Goal: Information Seeking & Learning: Learn about a topic

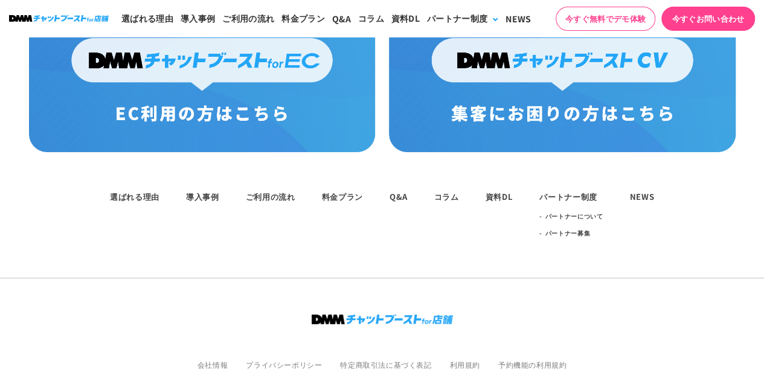
scroll to position [6667, 0]
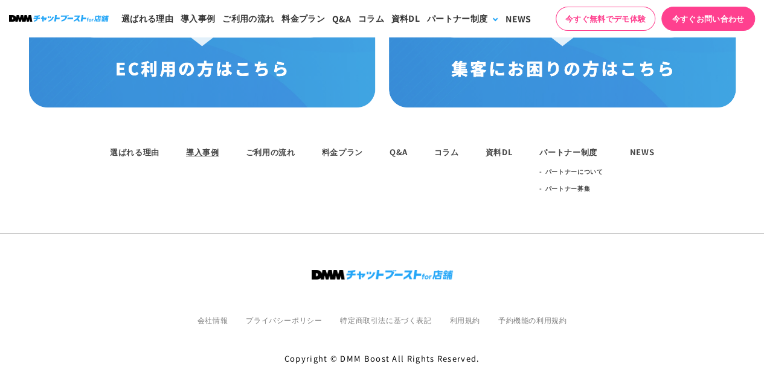
click at [194, 146] on link "導入事例" at bounding box center [202, 151] width 33 height 11
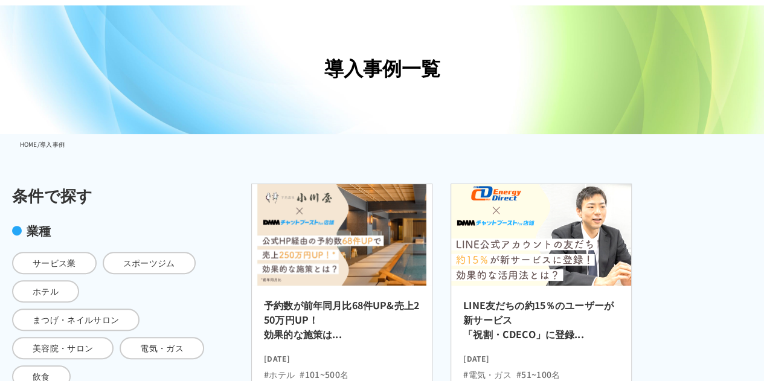
scroll to position [74, 0]
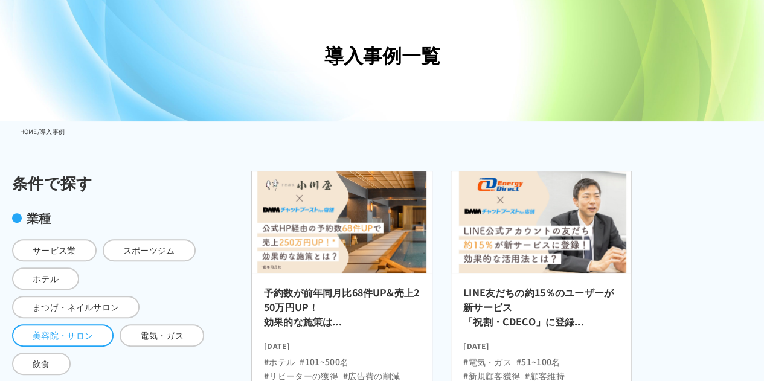
click at [82, 324] on span "美容院・サロン" at bounding box center [62, 335] width 101 height 22
click at [0, 0] on input "美容院・サロン" at bounding box center [0, 0] width 0 height 0
click at [71, 357] on span "飲食" at bounding box center [41, 364] width 59 height 22
click at [0, 0] on input "飲食" at bounding box center [0, 0] width 0 height 0
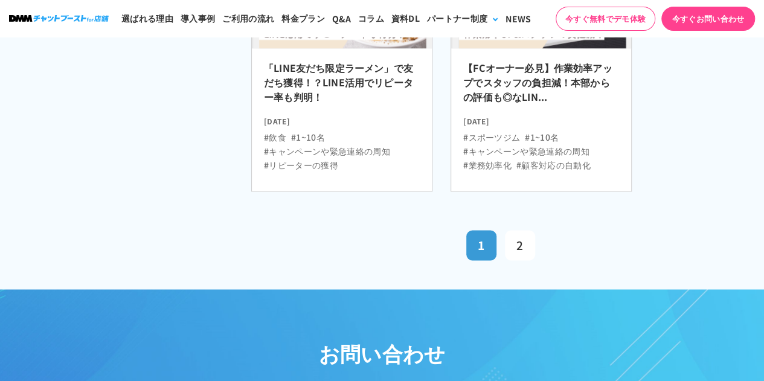
scroll to position [813, 0]
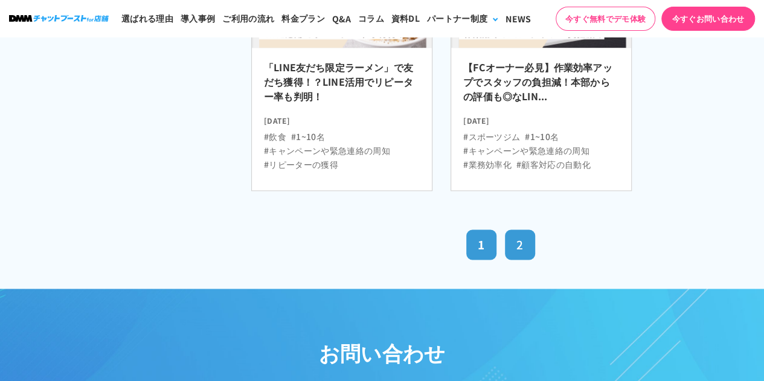
click at [533, 246] on link "2" at bounding box center [520, 244] width 30 height 30
